Goal: Information Seeking & Learning: Learn about a topic

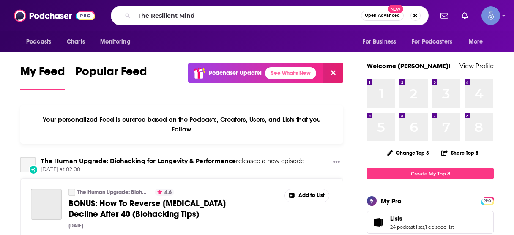
type input "The Resilient Mind"
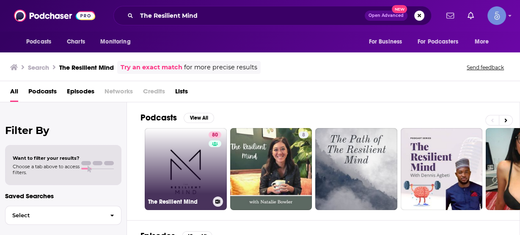
click at [191, 170] on link "80 The Resilient Mind" at bounding box center [186, 169] width 82 height 82
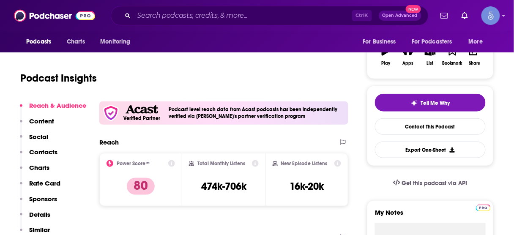
scroll to position [135, 0]
